Goal: Task Accomplishment & Management: Use online tool/utility

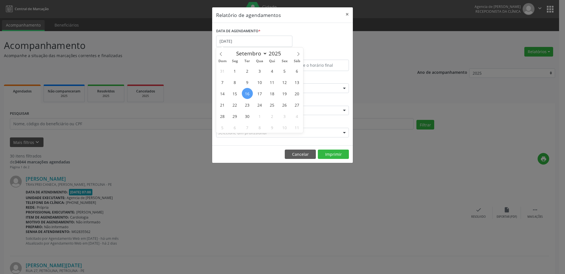
select select "8"
click at [314, 38] on div "DATA DE AGENDAMENTO * [DATE]" at bounding box center [283, 39] width 136 height 24
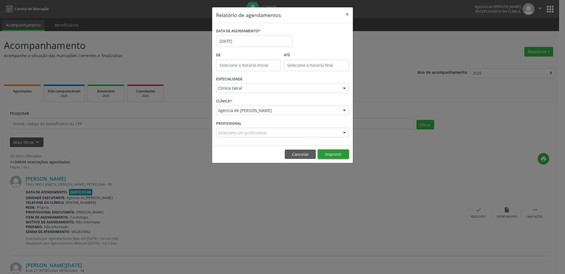
click at [328, 150] on button "Imprimir" at bounding box center [333, 155] width 31 height 10
click at [346, 14] on button "×" at bounding box center [347, 14] width 11 height 14
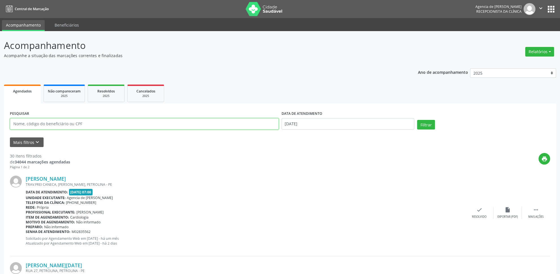
click at [94, 124] on input "text" at bounding box center [144, 123] width 269 height 11
type input "ladjane de lima"
click at [321, 124] on input "[DATE]" at bounding box center [347, 123] width 133 height 11
click at [284, 188] on span "17" at bounding box center [287, 187] width 11 height 11
type input "[DATE]"
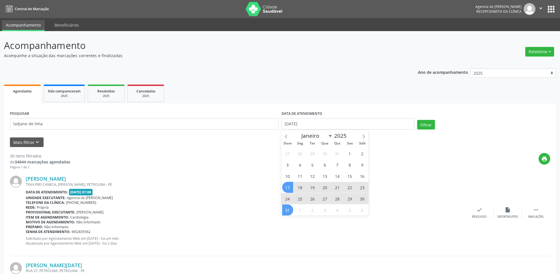
click at [287, 210] on span "31" at bounding box center [287, 209] width 11 height 11
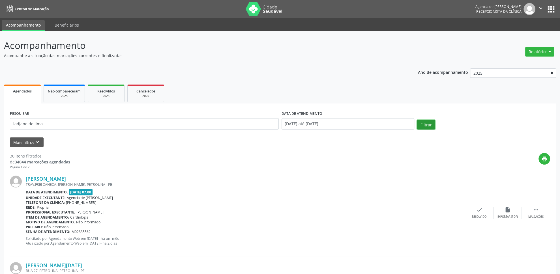
click at [429, 128] on button "Filtrar" at bounding box center [426, 125] width 18 height 10
click at [546, 49] on button "Relatórios" at bounding box center [539, 52] width 29 height 10
click at [522, 62] on link "Agendamentos" at bounding box center [523, 64] width 61 height 8
select select "7"
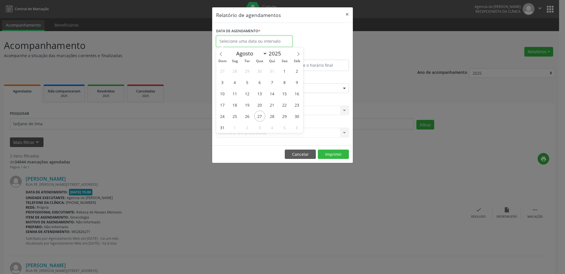
click at [264, 44] on input "text" at bounding box center [254, 41] width 76 height 11
click at [237, 83] on span "4" at bounding box center [235, 82] width 11 height 11
type input "[DATE]"
click at [237, 83] on span "4" at bounding box center [235, 82] width 11 height 11
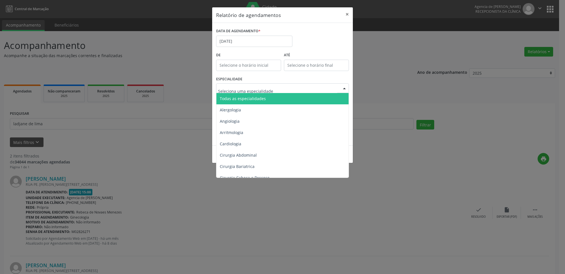
click at [249, 99] on span "Todas as especialidades" at bounding box center [243, 98] width 46 height 5
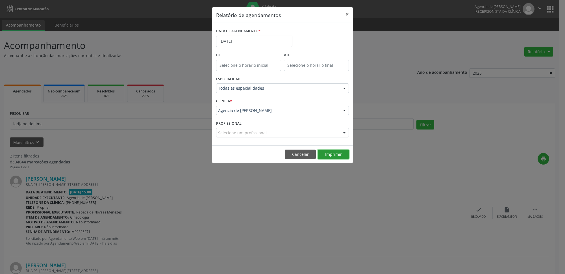
click at [338, 154] on button "Imprimir" at bounding box center [333, 155] width 31 height 10
click at [252, 45] on input "[DATE]" at bounding box center [254, 41] width 76 height 11
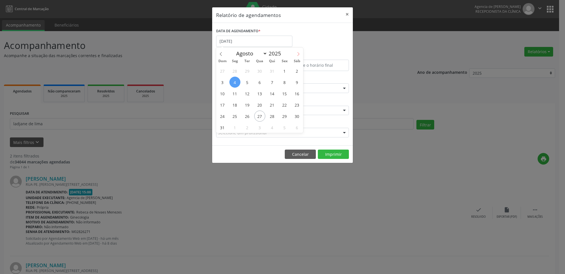
click at [300, 55] on icon at bounding box center [299, 54] width 4 height 4
select select "8"
click at [274, 74] on span "4" at bounding box center [272, 70] width 11 height 11
type input "[DATE]"
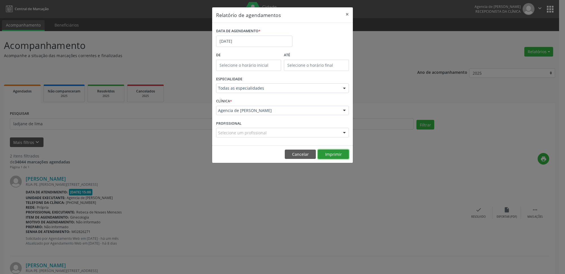
click at [330, 157] on button "Imprimir" at bounding box center [333, 155] width 31 height 10
click at [267, 39] on input "[DATE]" at bounding box center [254, 41] width 76 height 11
click at [263, 40] on input "[DATE]" at bounding box center [254, 41] width 76 height 11
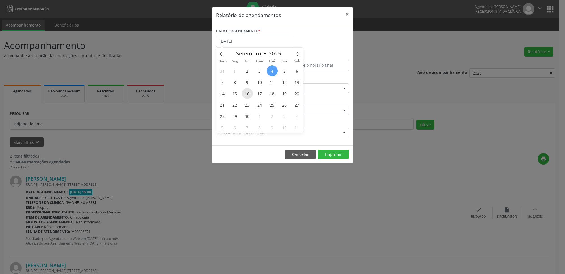
click at [243, 96] on span "16" at bounding box center [247, 93] width 11 height 11
type input "[DATE]"
click at [243, 96] on span "16" at bounding box center [247, 93] width 11 height 11
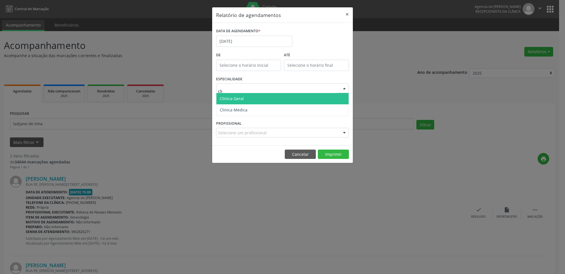
click at [252, 99] on span "Clinica Geral" at bounding box center [283, 98] width 132 height 11
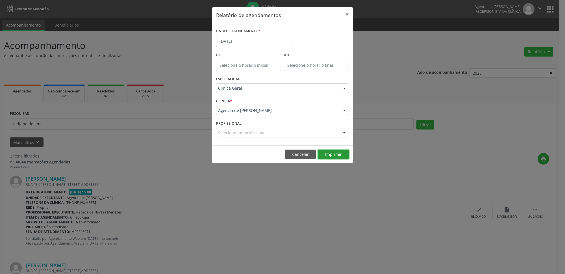
click at [328, 153] on button "Imprimir" at bounding box center [333, 155] width 31 height 10
click at [239, 41] on input "[DATE]" at bounding box center [254, 41] width 76 height 11
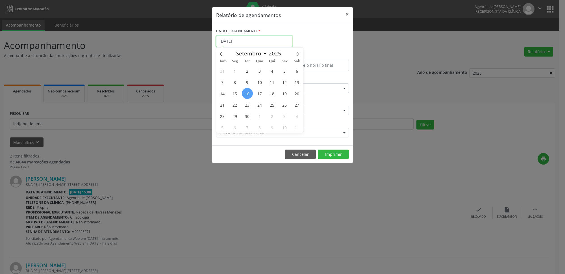
click at [238, 42] on input "[DATE]" at bounding box center [254, 41] width 76 height 11
click at [246, 107] on span "23" at bounding box center [247, 104] width 11 height 11
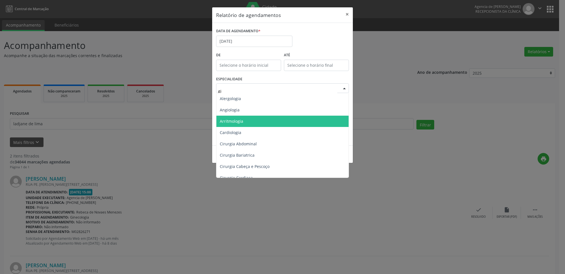
type input "gin"
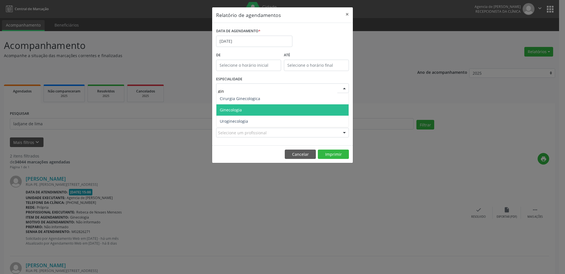
click at [268, 110] on span "Ginecologia" at bounding box center [283, 109] width 132 height 11
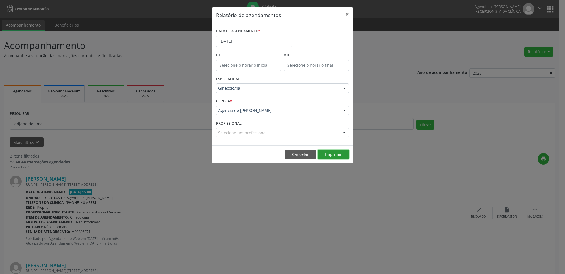
click at [333, 154] on button "Imprimir" at bounding box center [333, 155] width 31 height 10
click at [238, 38] on input "[DATE]" at bounding box center [254, 41] width 76 height 11
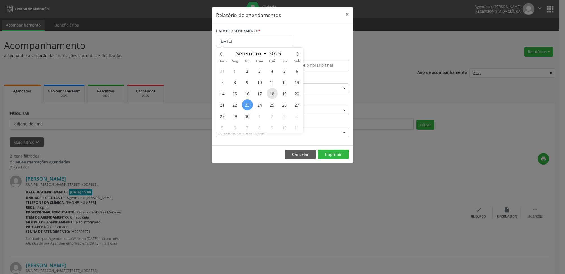
click at [274, 96] on span "18" at bounding box center [272, 93] width 11 height 11
type input "[DATE]"
click at [274, 96] on span "18" at bounding box center [272, 93] width 11 height 11
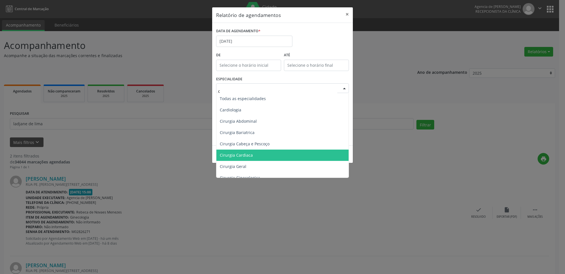
type input "ca"
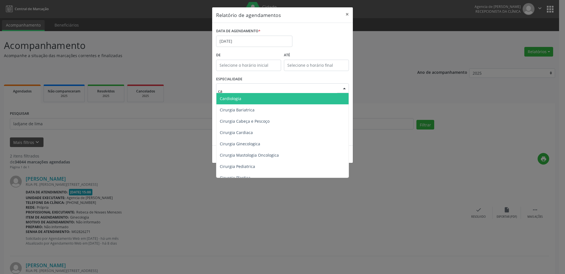
click at [254, 103] on span "Cardiologia" at bounding box center [283, 98] width 132 height 11
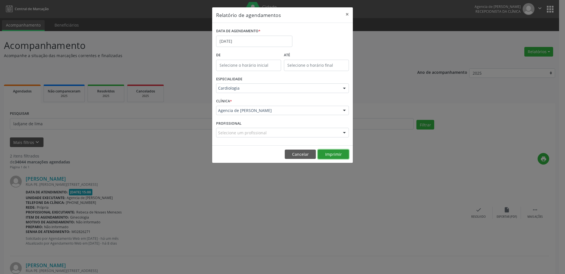
click at [341, 157] on button "Imprimir" at bounding box center [333, 155] width 31 height 10
